Goal: Task Accomplishment & Management: Manage account settings

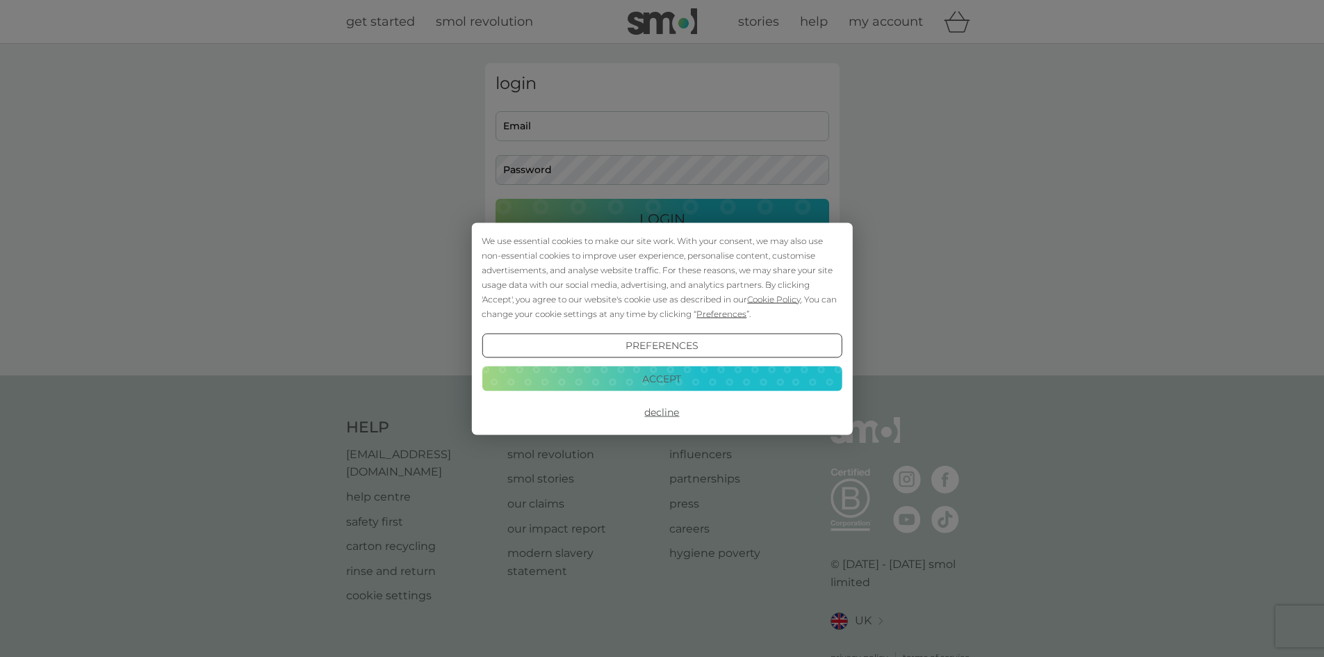
type input "[EMAIL_ADDRESS][DOMAIN_NAME]"
click at [709, 375] on button "Accept" at bounding box center [662, 378] width 360 height 25
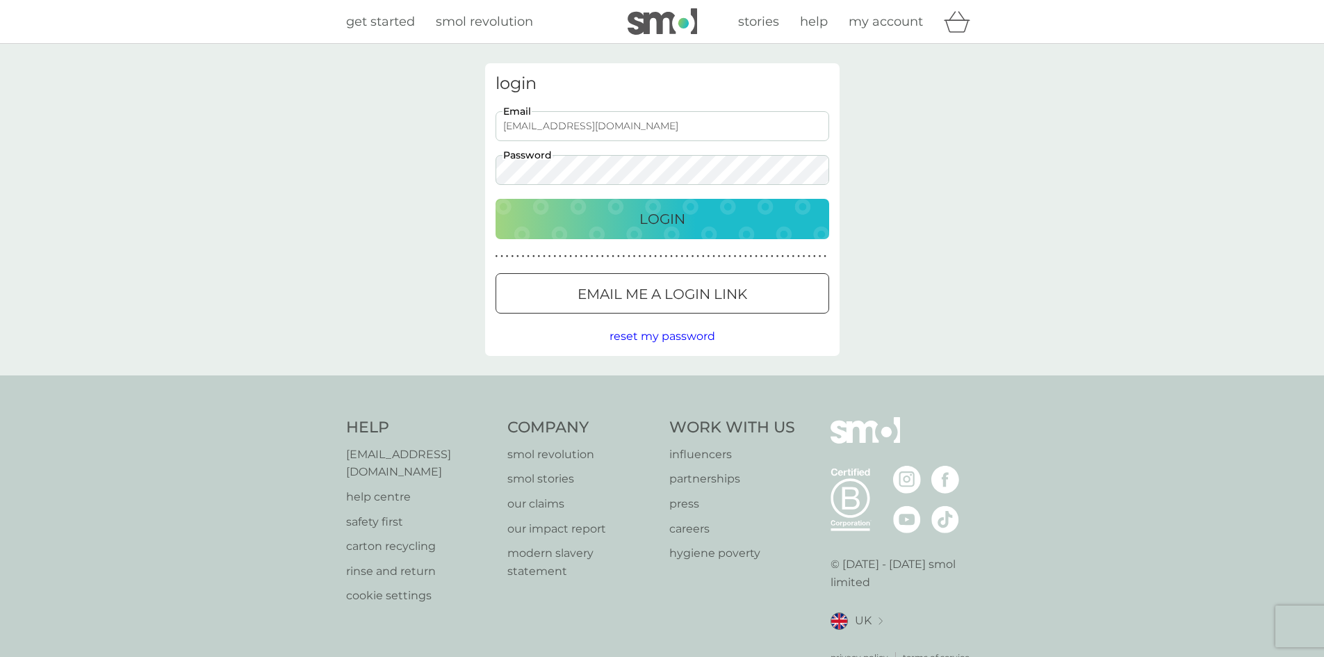
click at [708, 222] on div "Login" at bounding box center [662, 219] width 306 height 22
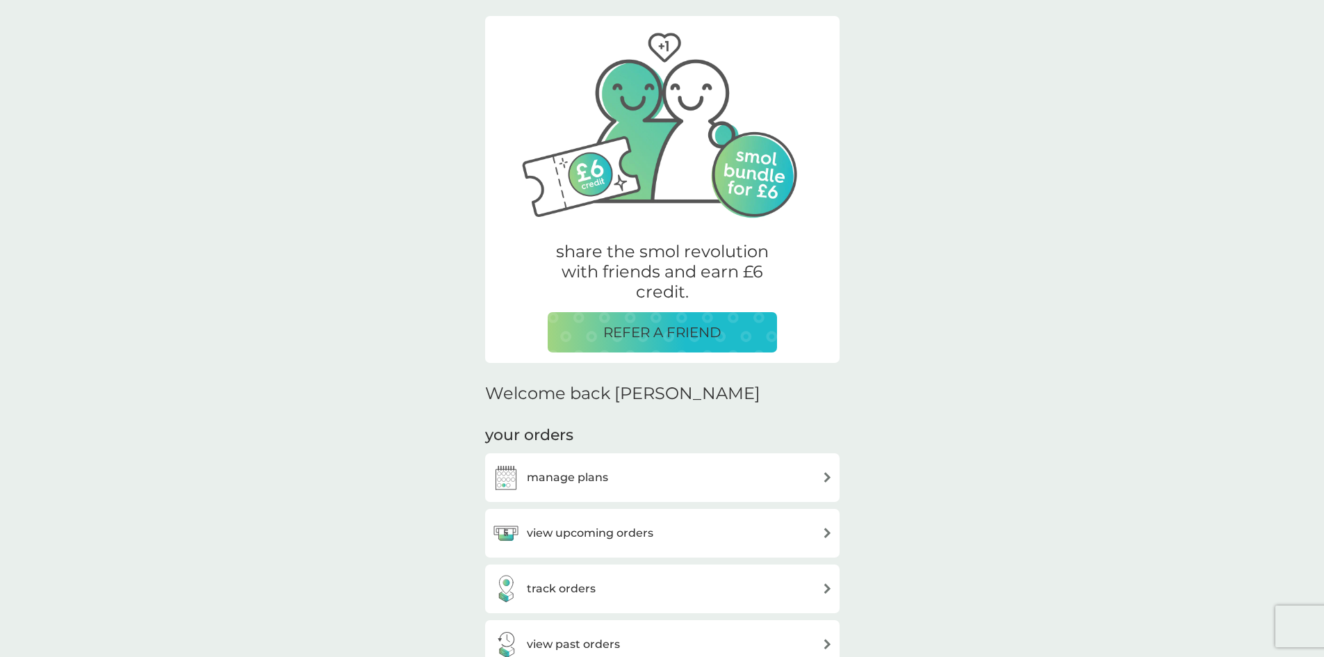
scroll to position [70, 0]
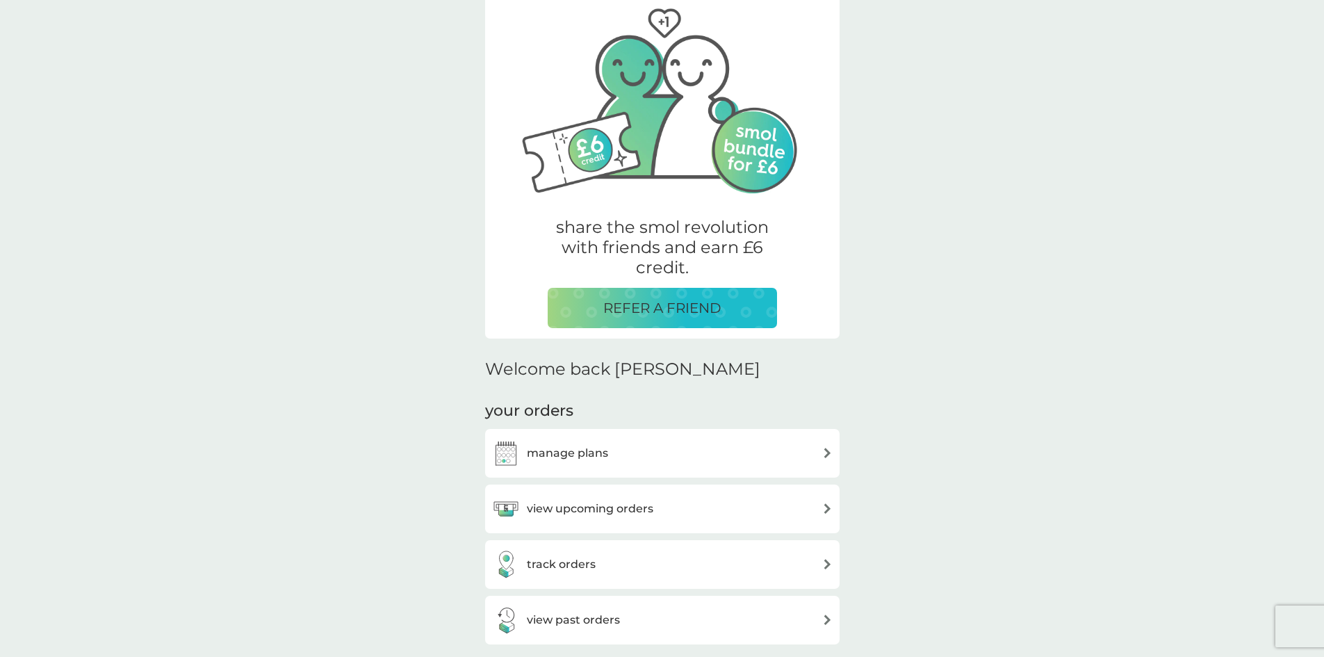
click at [656, 434] on div "manage plans" at bounding box center [662, 453] width 354 height 49
click at [653, 449] on div "manage plans" at bounding box center [662, 453] width 341 height 28
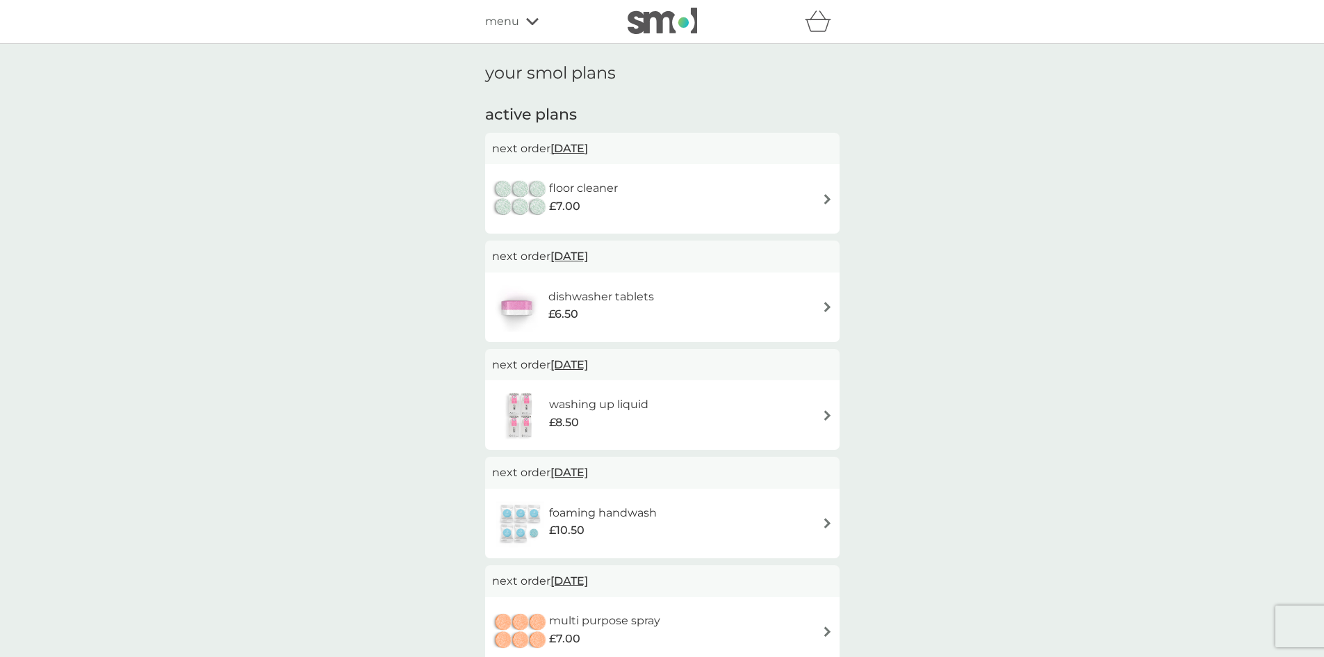
click at [588, 149] on span "5 Nov 2025" at bounding box center [569, 148] width 38 height 27
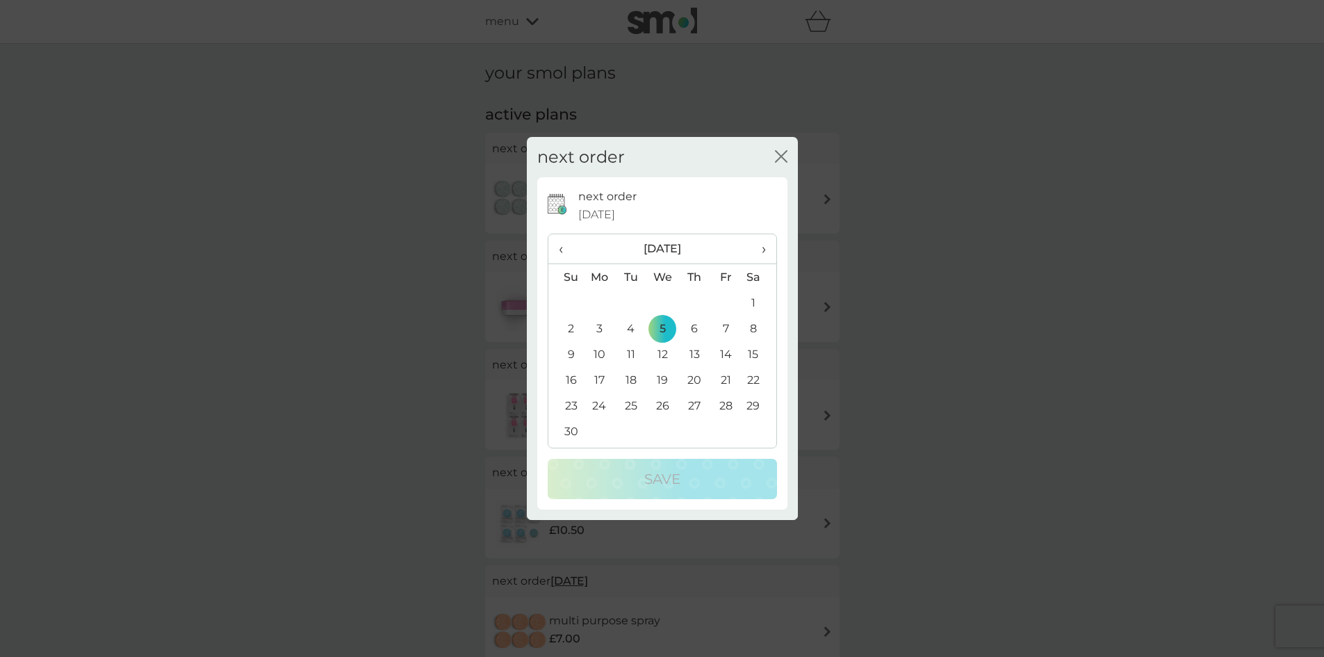
click at [769, 251] on th "›" at bounding box center [758, 249] width 35 height 30
click at [766, 247] on th "›" at bounding box center [758, 249] width 35 height 30
click at [633, 379] on td "20" at bounding box center [630, 380] width 31 height 26
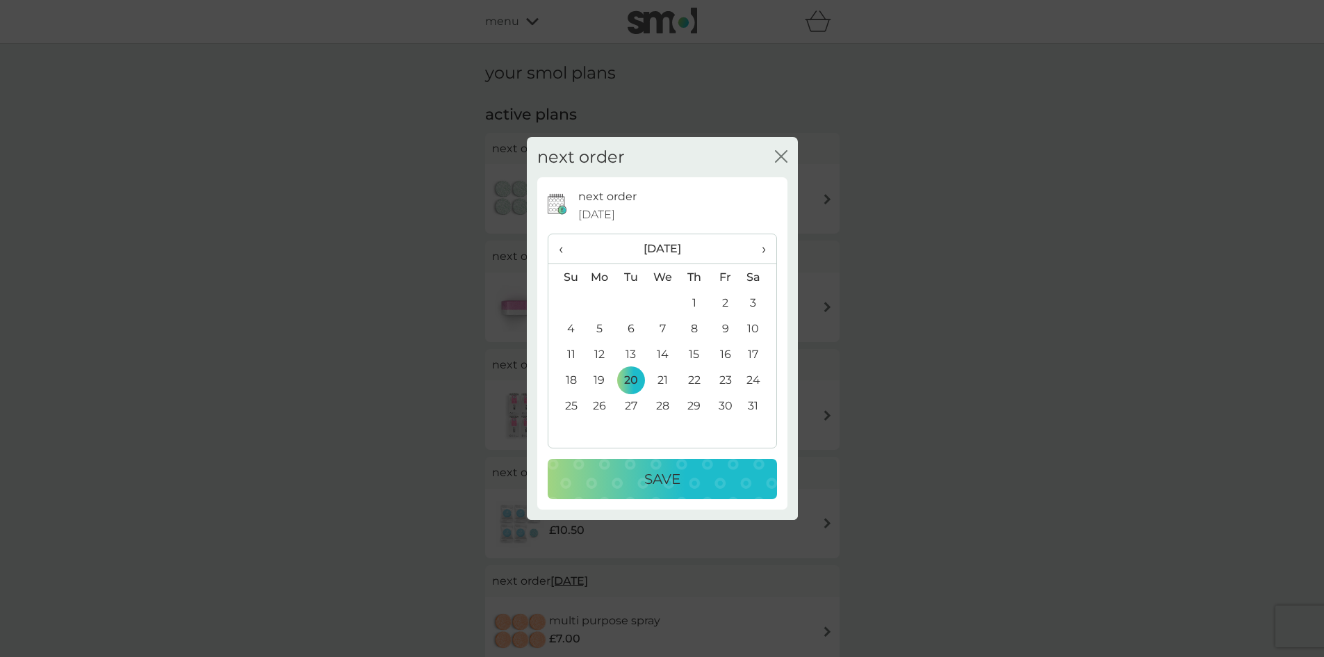
click at [677, 496] on button "Save" at bounding box center [662, 479] width 229 height 40
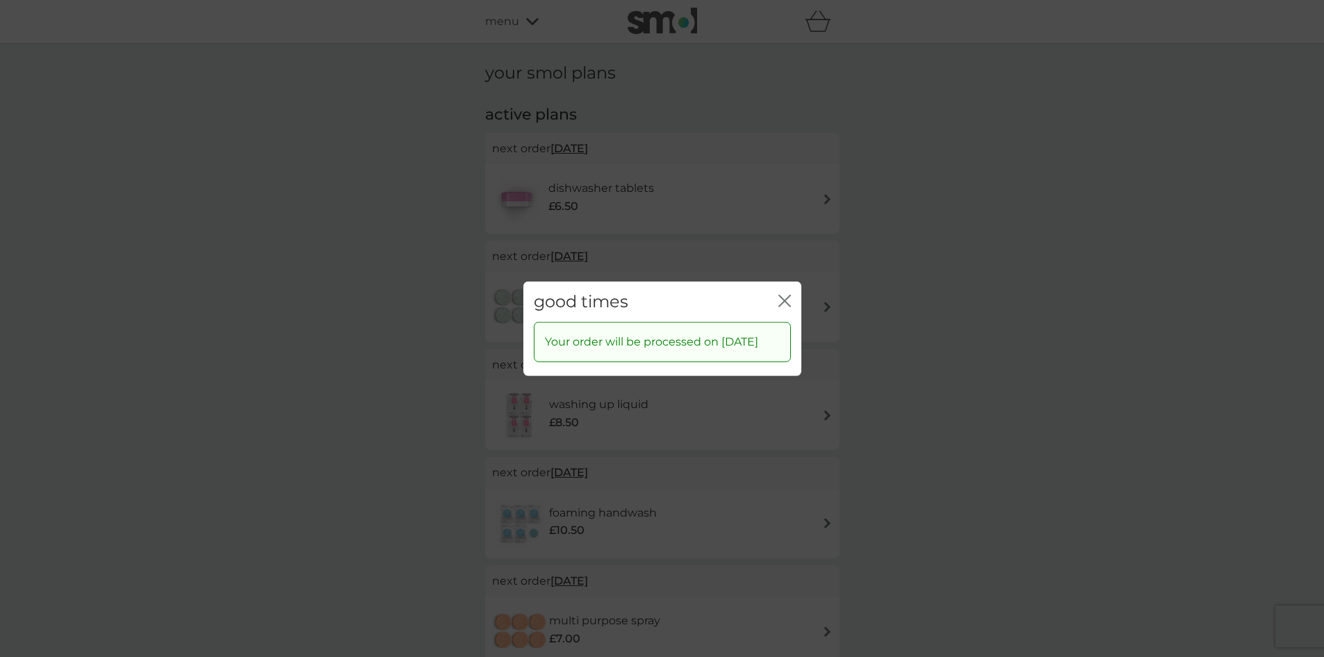
click at [795, 282] on div "good times close" at bounding box center [662, 301] width 278 height 41
click at [784, 294] on icon "close" at bounding box center [784, 300] width 13 height 13
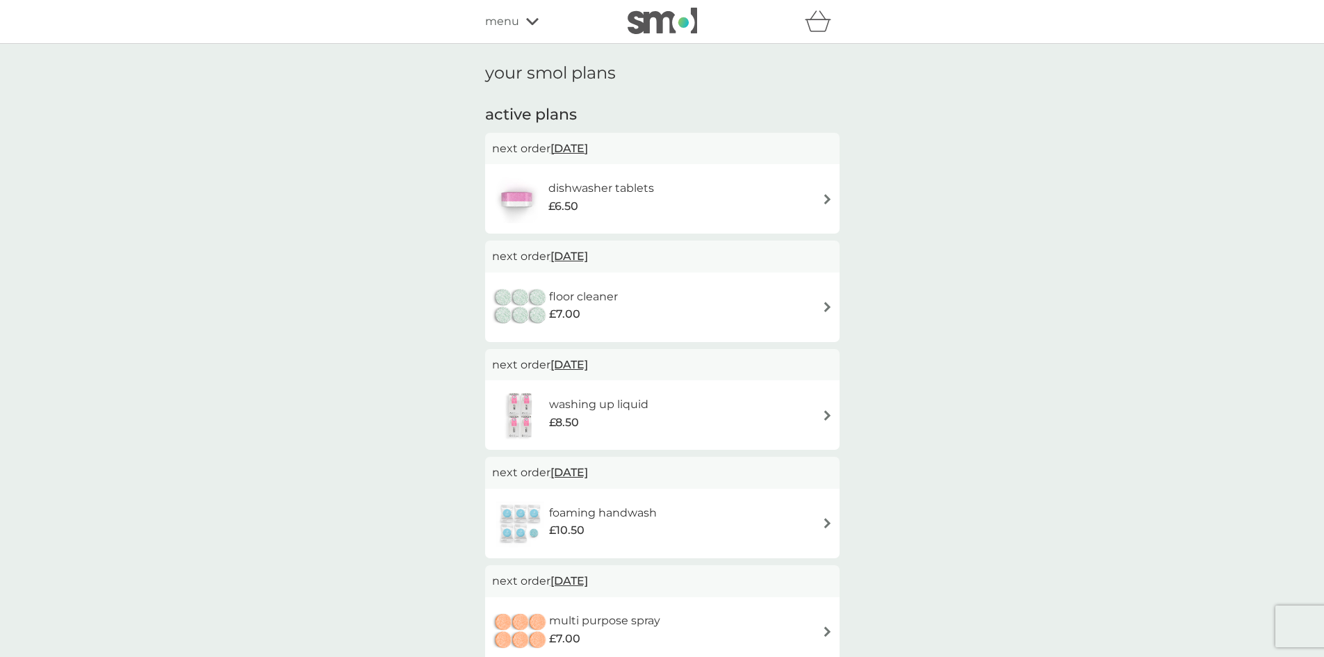
click at [588, 149] on span "6 Jan 2026" at bounding box center [569, 148] width 38 height 27
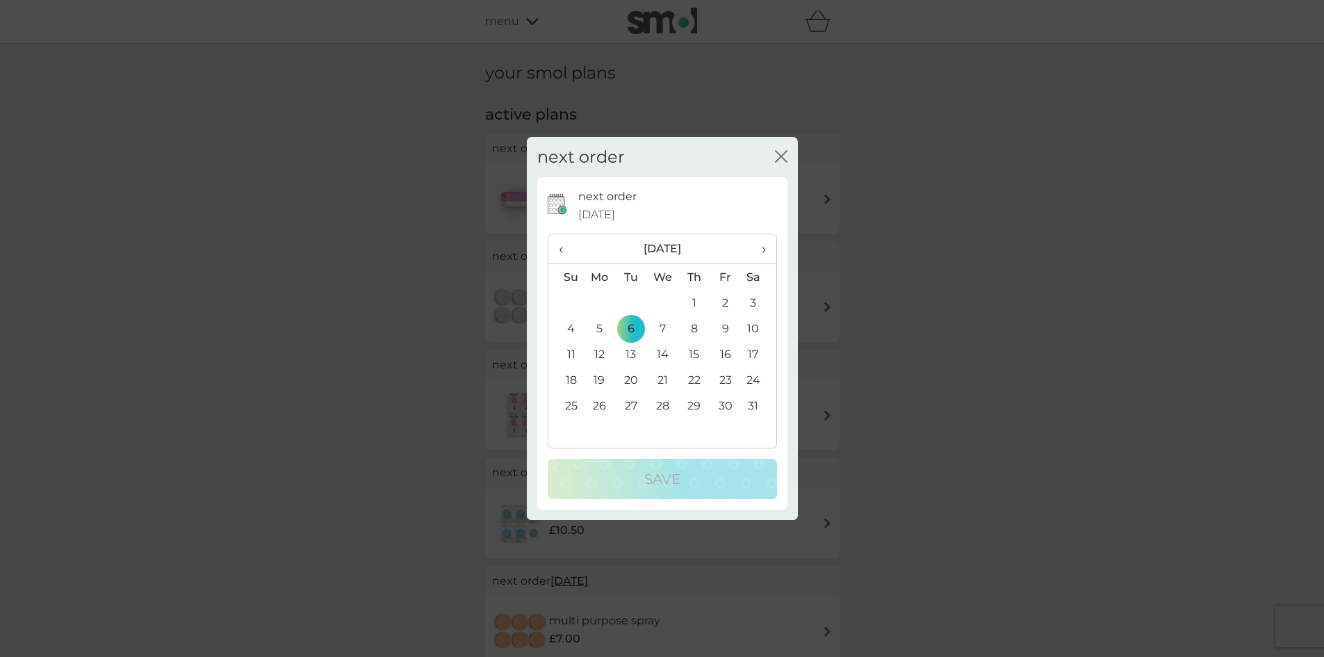
click at [786, 155] on icon "close" at bounding box center [781, 156] width 13 height 13
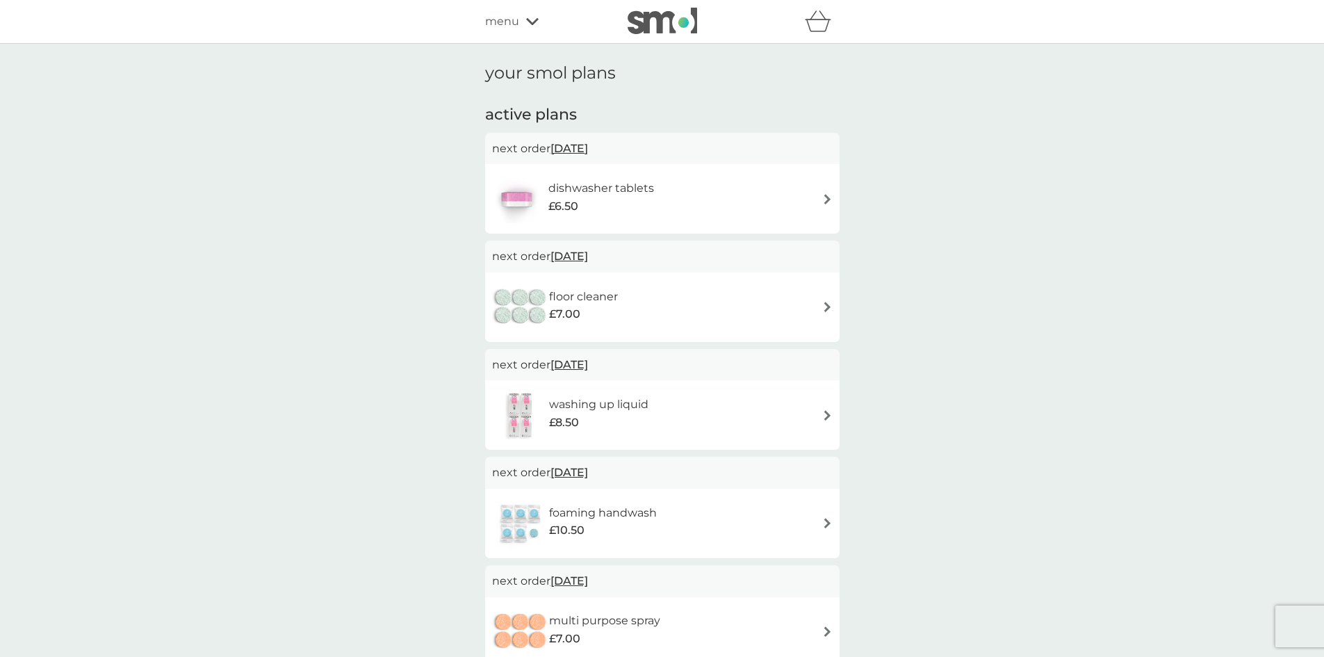
click at [810, 198] on div "dishwasher tablets £6.50" at bounding box center [662, 198] width 341 height 49
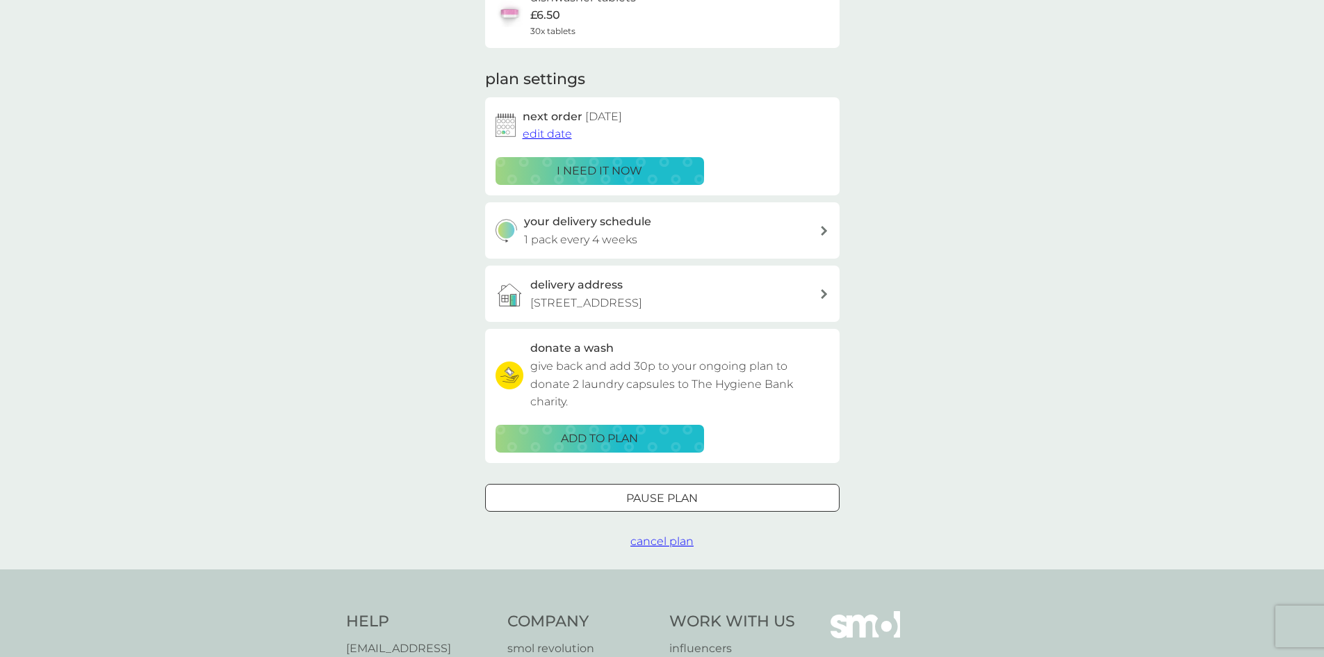
scroll to position [139, 0]
click at [705, 224] on div "your delivery schedule 1 pack every 4 weeks" at bounding box center [671, 228] width 295 height 35
select select "28"
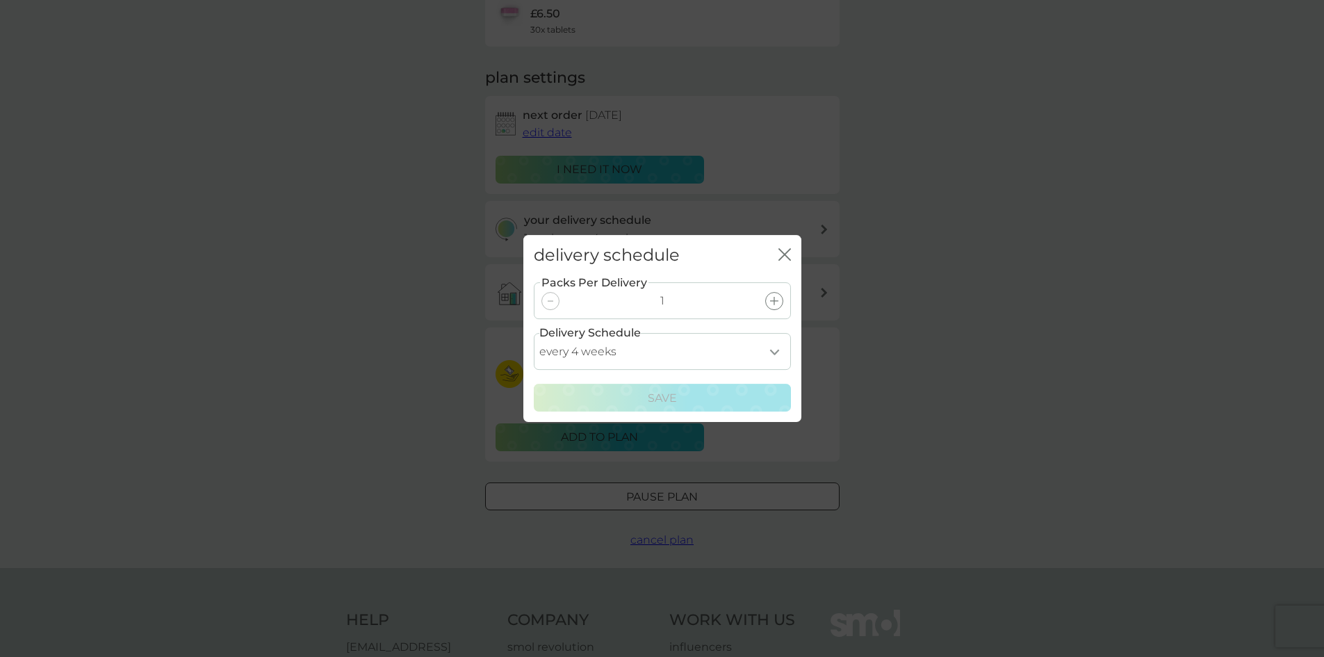
click at [778, 297] on icon at bounding box center [774, 301] width 8 height 8
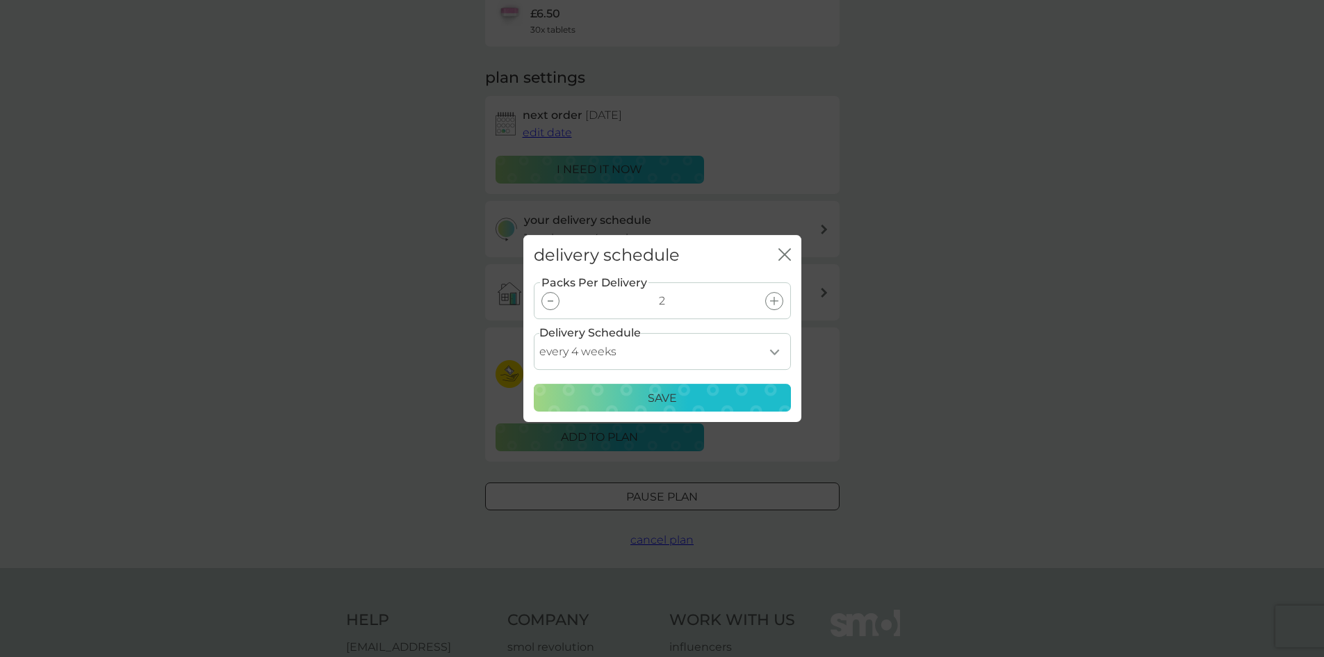
click at [776, 345] on select "every 1 week every 2 weeks every 3 weeks every 4 weeks every 5 weeks every 6 we…" at bounding box center [662, 351] width 257 height 37
click at [399, 96] on div "delivery schedule close Packs Per Delivery 2 Delivery Schedule every 1 week eve…" at bounding box center [662, 328] width 1324 height 657
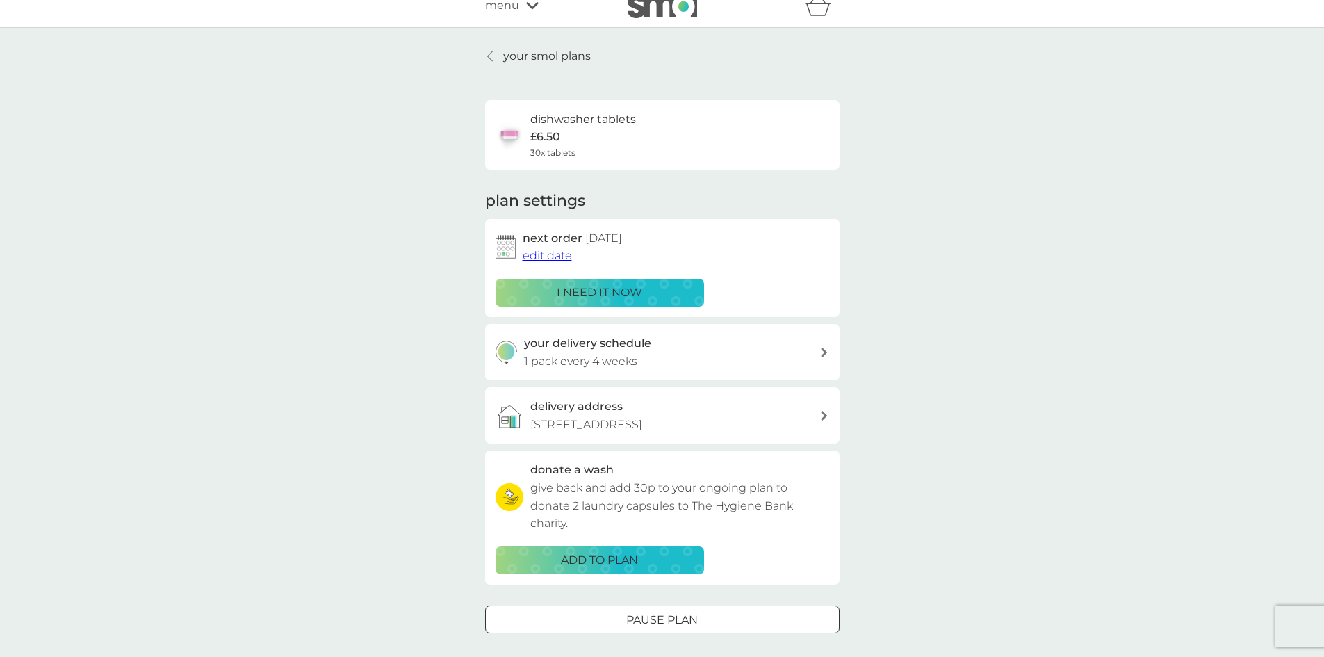
scroll to position [0, 0]
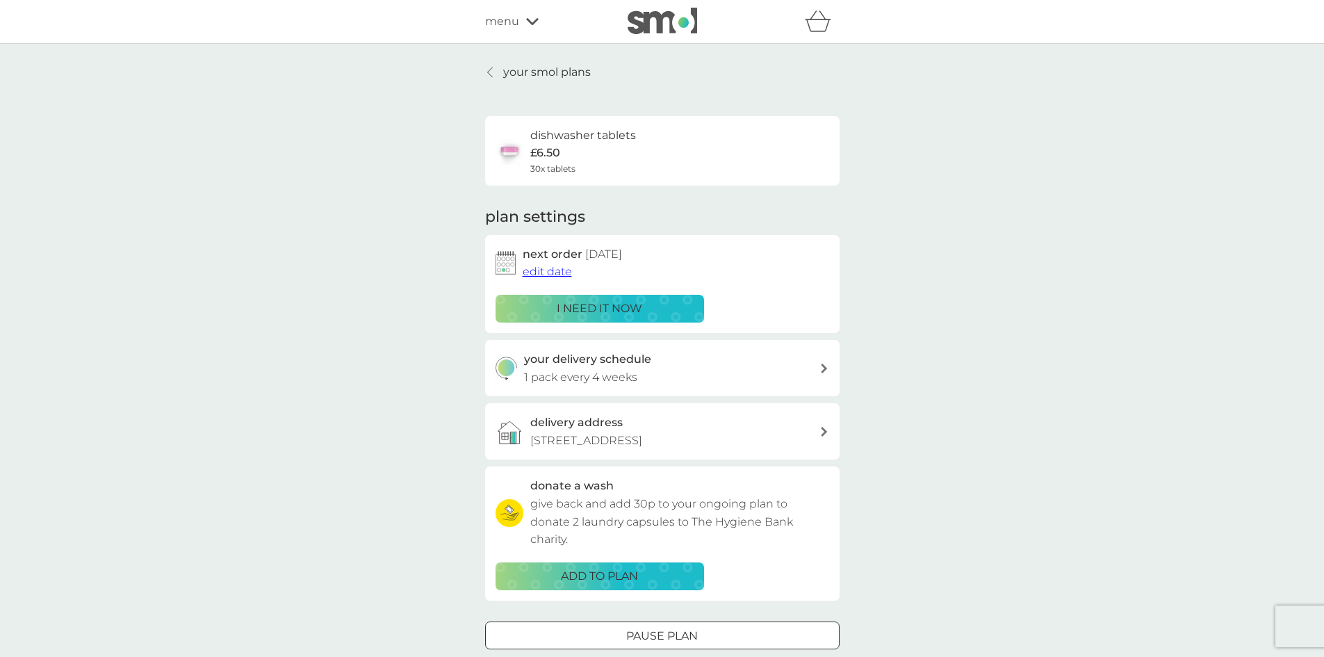
click at [794, 373] on div "your delivery schedule 1 pack every 4 weeks" at bounding box center [671, 367] width 295 height 35
select select "28"
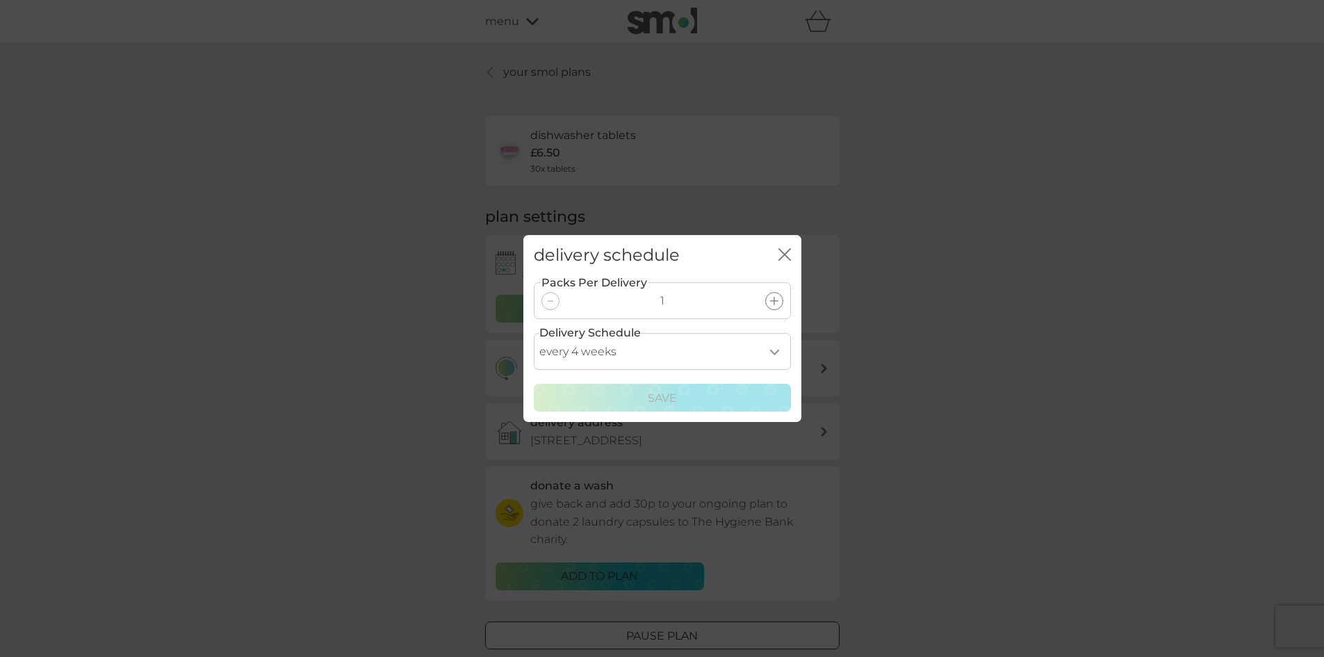
click at [770, 305] on div at bounding box center [774, 301] width 18 height 18
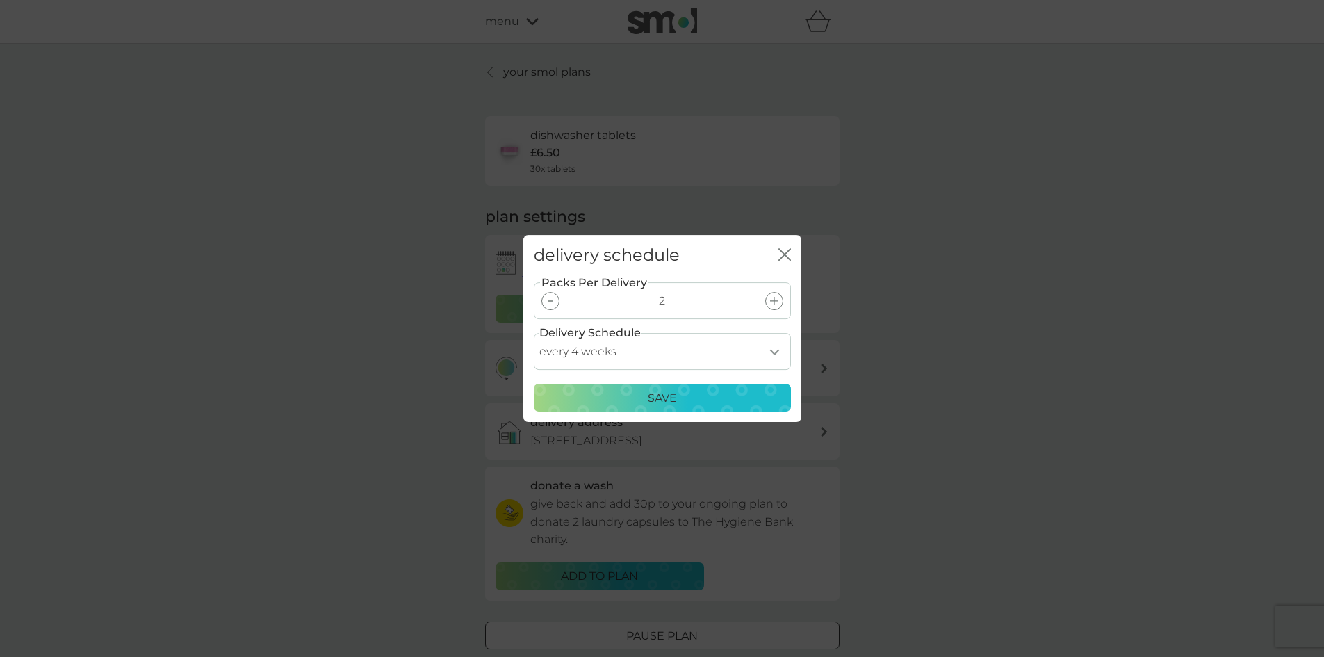
click at [730, 396] on div "Save" at bounding box center [662, 398] width 239 height 18
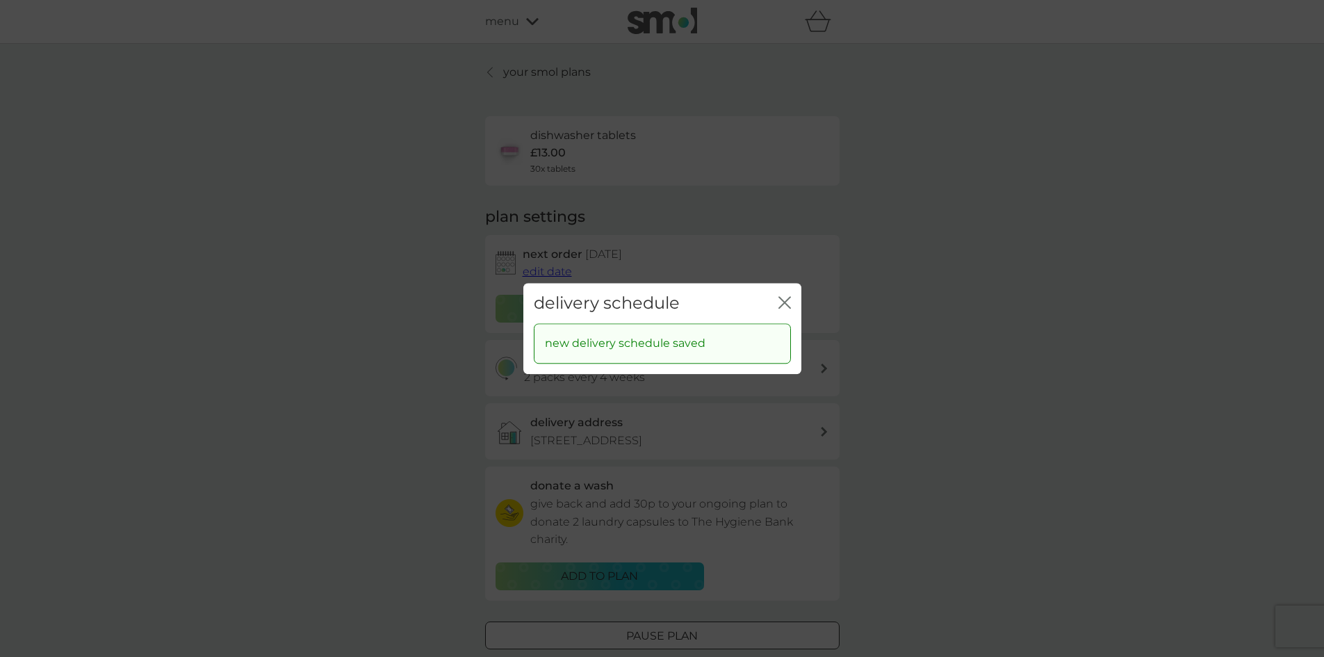
click at [783, 298] on icon "close" at bounding box center [784, 302] width 13 height 13
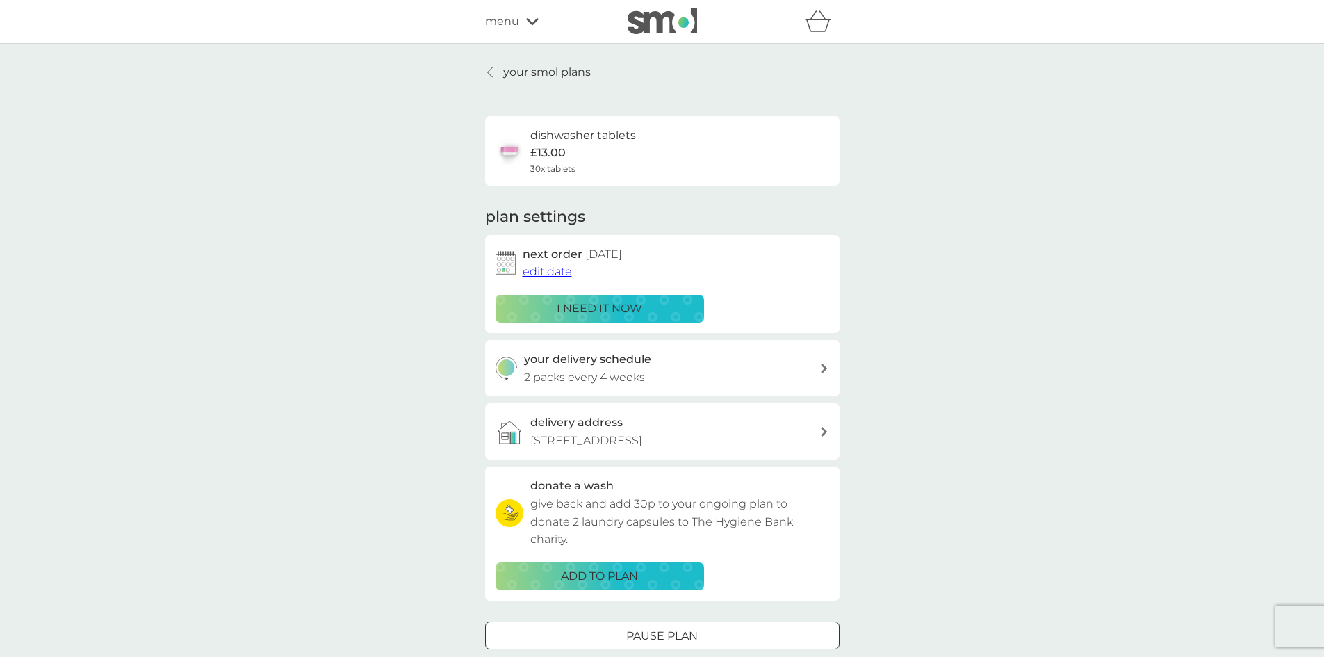
click at [580, 300] on p "i need it now" at bounding box center [599, 309] width 85 height 18
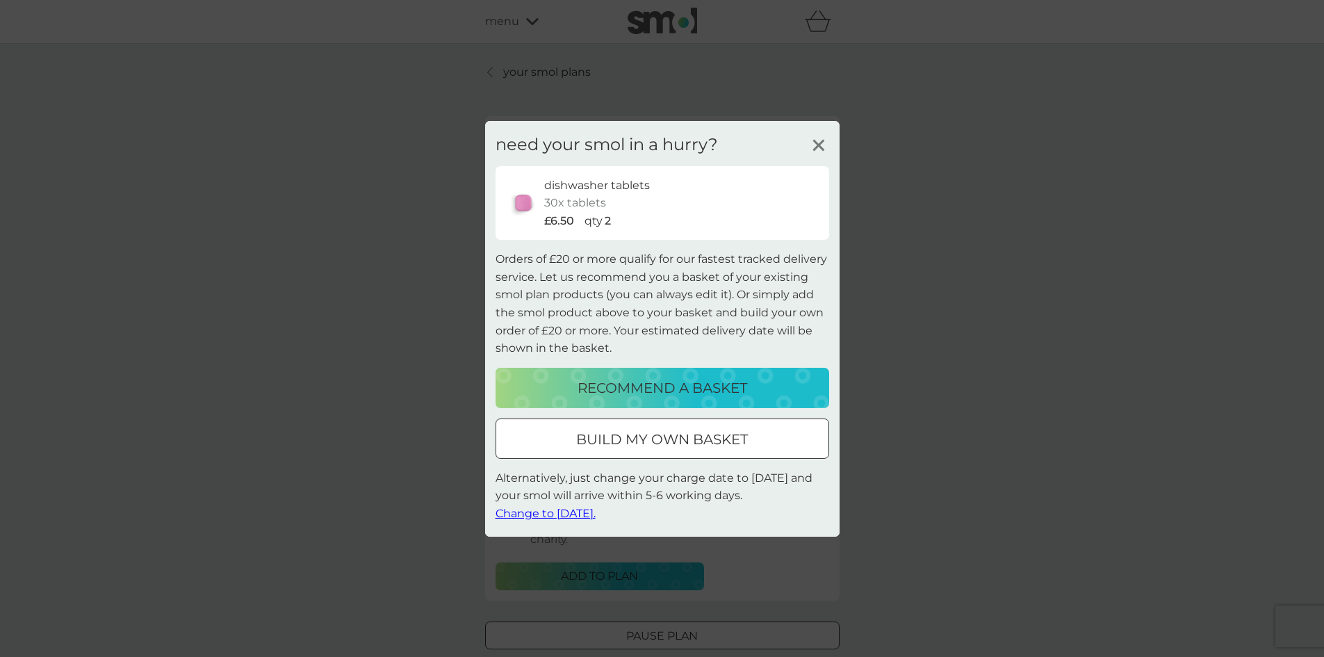
click at [590, 517] on span "Change to tomorrow." at bounding box center [546, 513] width 100 height 13
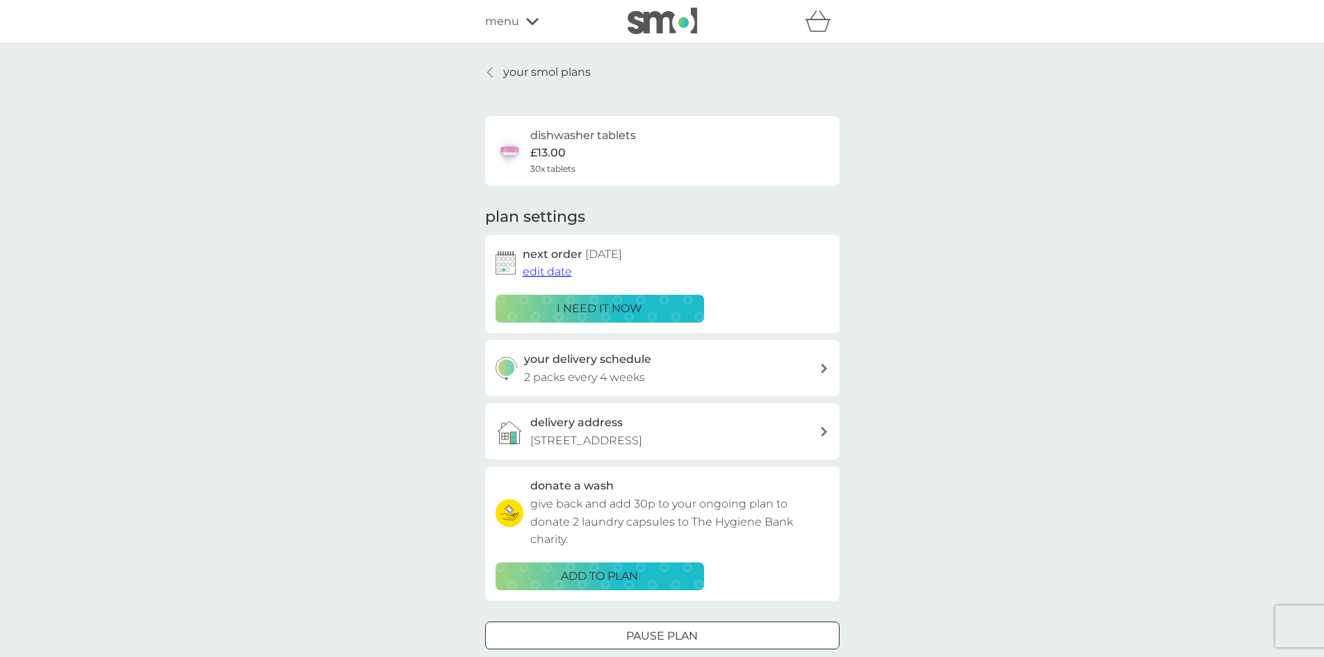
click at [517, 67] on p "your smol plans" at bounding box center [547, 72] width 88 height 18
